Goal: Entertainment & Leisure: Consume media (video, audio)

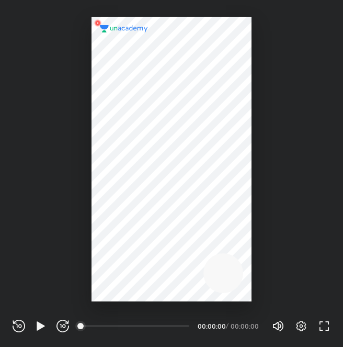
scroll to position [347, 343]
click at [40, 328] on icon "button" at bounding box center [41, 325] width 8 height 9
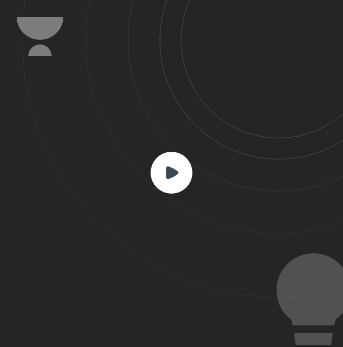
click at [175, 187] on rect at bounding box center [172, 173] width 42 height 42
click at [166, 168] on icon at bounding box center [172, 172] width 13 height 13
click at [172, 178] on rect at bounding box center [172, 173] width 42 height 42
click at [172, 175] on icon at bounding box center [172, 172] width 13 height 13
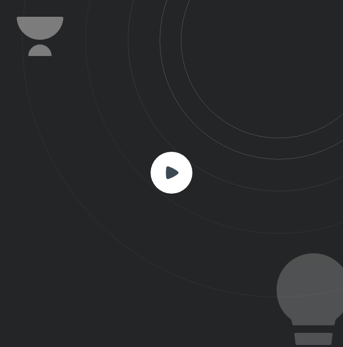
click at [199, 181] on icon at bounding box center [182, 148] width 321 height 297
click at [184, 179] on rect at bounding box center [172, 173] width 42 height 42
click at [177, 176] on rect at bounding box center [172, 173] width 42 height 42
click at [182, 166] on rect at bounding box center [172, 173] width 42 height 42
click at [174, 171] on icon at bounding box center [172, 172] width 13 height 13
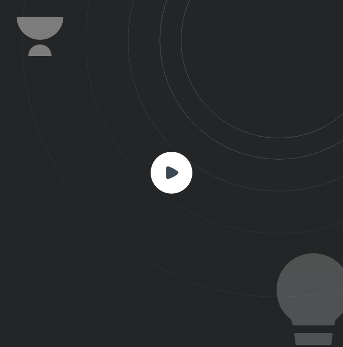
click at [174, 171] on icon at bounding box center [172, 172] width 13 height 13
click at [175, 172] on icon at bounding box center [172, 172] width 13 height 13
click at [164, 182] on rect at bounding box center [172, 173] width 42 height 42
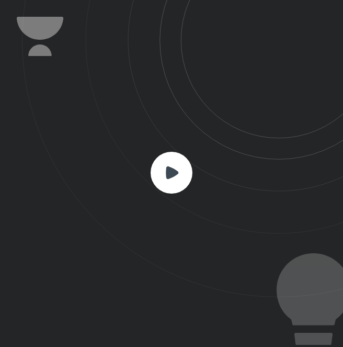
click at [164, 182] on rect at bounding box center [172, 173] width 42 height 42
click at [167, 178] on icon at bounding box center [172, 172] width 13 height 13
click at [168, 174] on icon at bounding box center [172, 172] width 13 height 13
click at [170, 175] on icon at bounding box center [172, 172] width 13 height 13
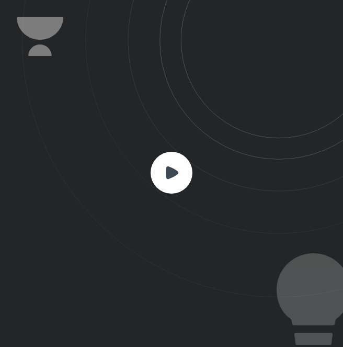
click at [170, 176] on icon at bounding box center [172, 172] width 13 height 13
click at [168, 179] on rect at bounding box center [172, 173] width 42 height 42
click at [168, 182] on rect at bounding box center [172, 173] width 42 height 42
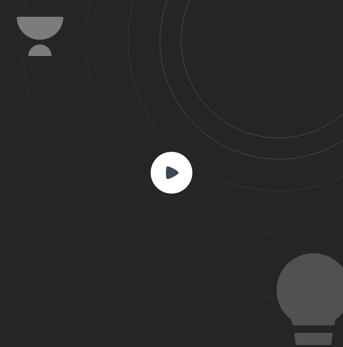
click at [168, 182] on rect at bounding box center [172, 173] width 42 height 42
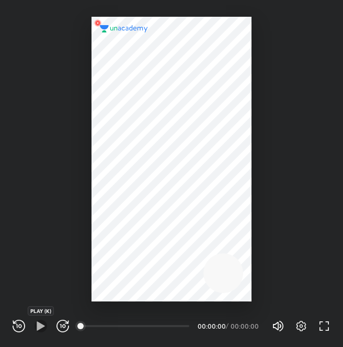
click at [42, 322] on icon "button" at bounding box center [41, 326] width 13 height 13
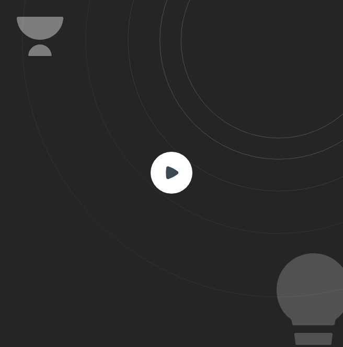
click at [160, 182] on rect at bounding box center [172, 173] width 42 height 42
click at [173, 173] on icon at bounding box center [172, 172] width 13 height 13
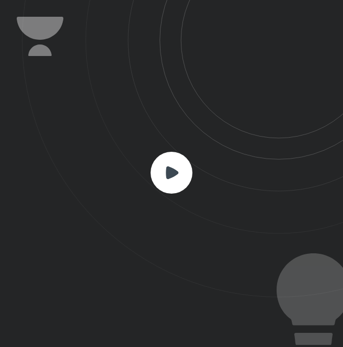
click at [175, 162] on rect at bounding box center [172, 173] width 42 height 42
drag, startPoint x: 175, startPoint y: 162, endPoint x: 177, endPoint y: 170, distance: 8.6
click at [177, 170] on rect at bounding box center [172, 173] width 42 height 42
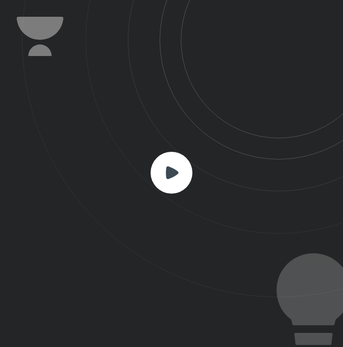
drag, startPoint x: 342, startPoint y: 250, endPoint x: 368, endPoint y: 263, distance: 28.8
click at [343, 0] on html "CONNECTING TO 's CLASS REWIND (J) PLAY (K) FORWARD (L) 00:00 00:00:00 / 00:00:0…" at bounding box center [171, 0] width 343 height 0
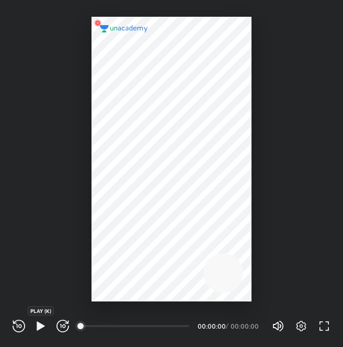
click at [39, 327] on icon "button" at bounding box center [41, 325] width 8 height 9
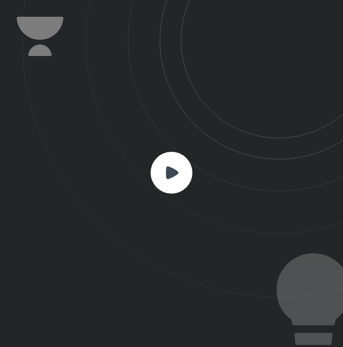
click at [160, 172] on rect at bounding box center [172, 173] width 42 height 42
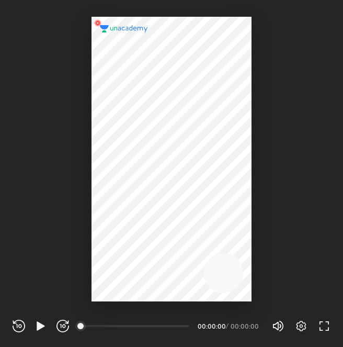
click at [107, 327] on div "00:00" at bounding box center [136, 326] width 108 height 10
click at [154, 139] on div at bounding box center [172, 159] width 160 height 285
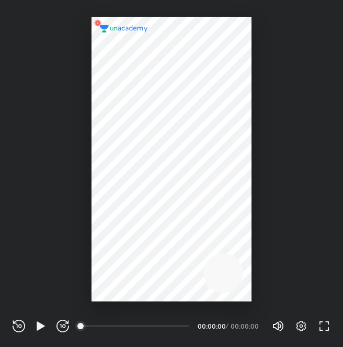
click at [154, 139] on div at bounding box center [172, 159] width 160 height 285
click at [199, 168] on div at bounding box center [172, 159] width 160 height 285
click at [198, 168] on div at bounding box center [172, 159] width 160 height 285
click at [41, 323] on icon "button" at bounding box center [41, 326] width 13 height 13
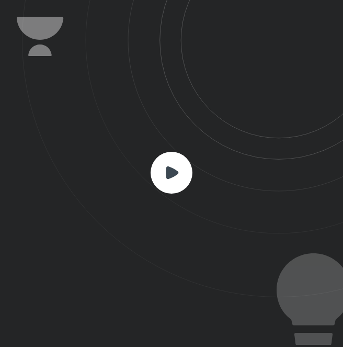
click at [199, 263] on icon at bounding box center [182, 148] width 321 height 297
